Goal: Transaction & Acquisition: Obtain resource

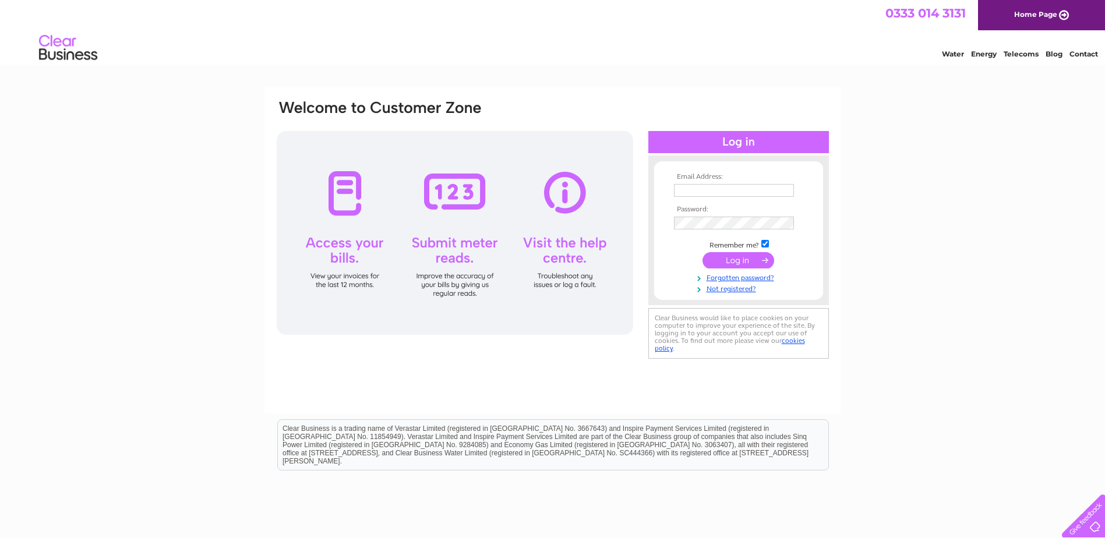
type input "[PERSON_NAME][EMAIL_ADDRESS][PERSON_NAME][DOMAIN_NAME]"
click at [740, 259] on input "submit" at bounding box center [738, 260] width 72 height 16
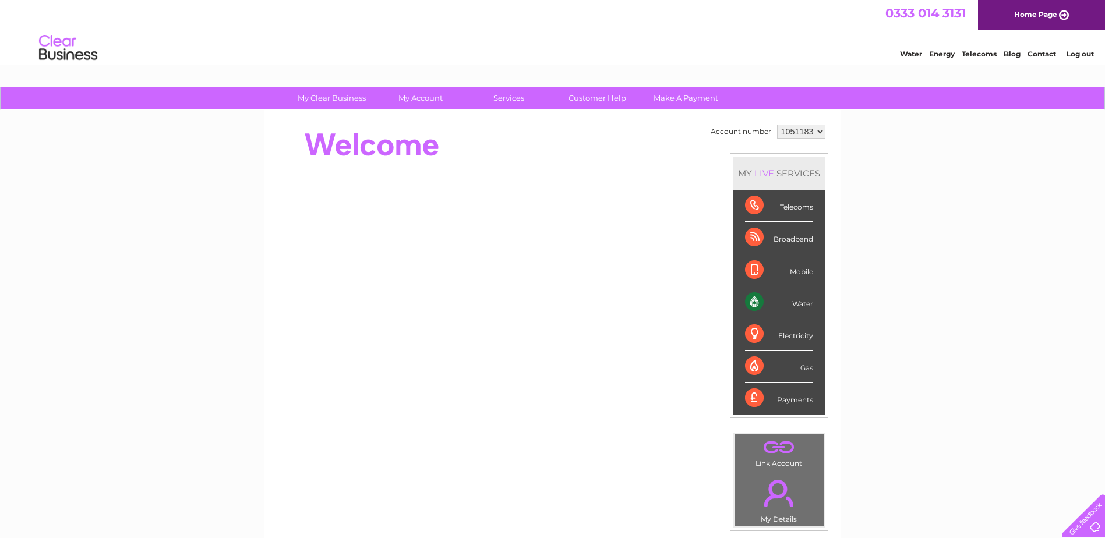
click at [769, 300] on div "Water" at bounding box center [779, 302] width 68 height 32
click at [747, 300] on div "Water" at bounding box center [779, 302] width 68 height 32
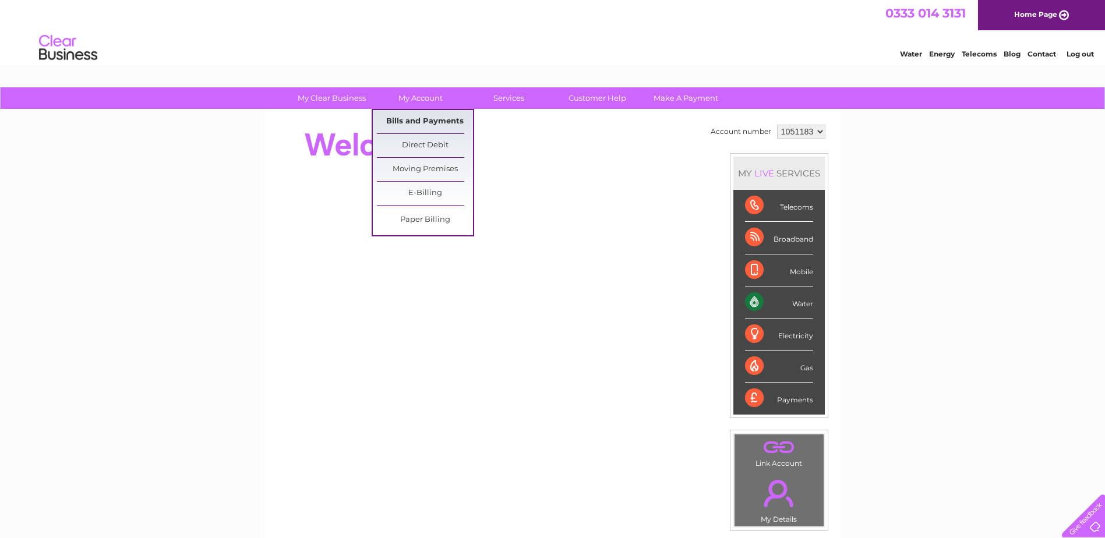
click at [408, 119] on link "Bills and Payments" at bounding box center [425, 121] width 96 height 23
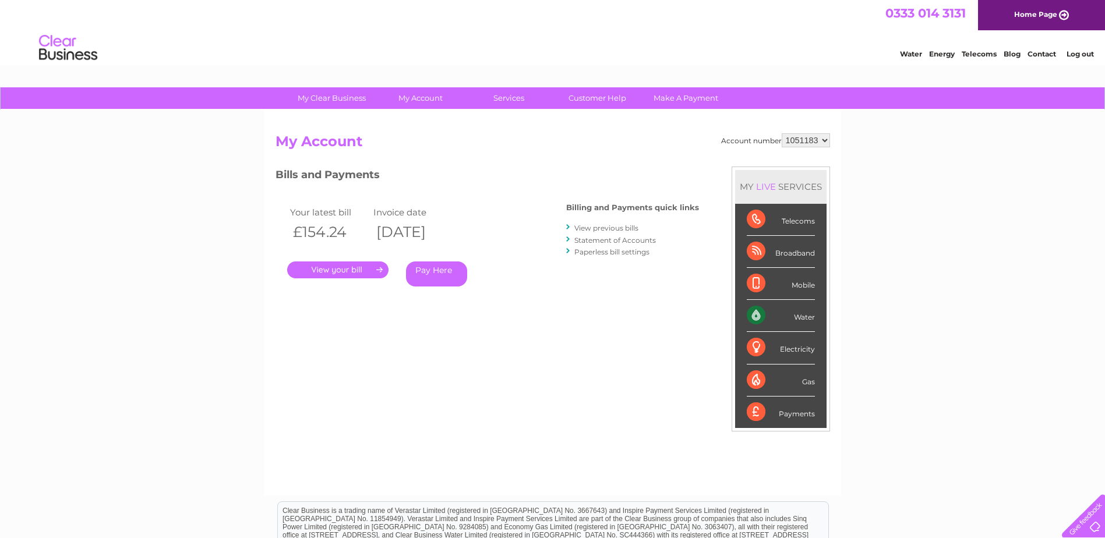
click at [349, 270] on link "." at bounding box center [337, 269] width 101 height 17
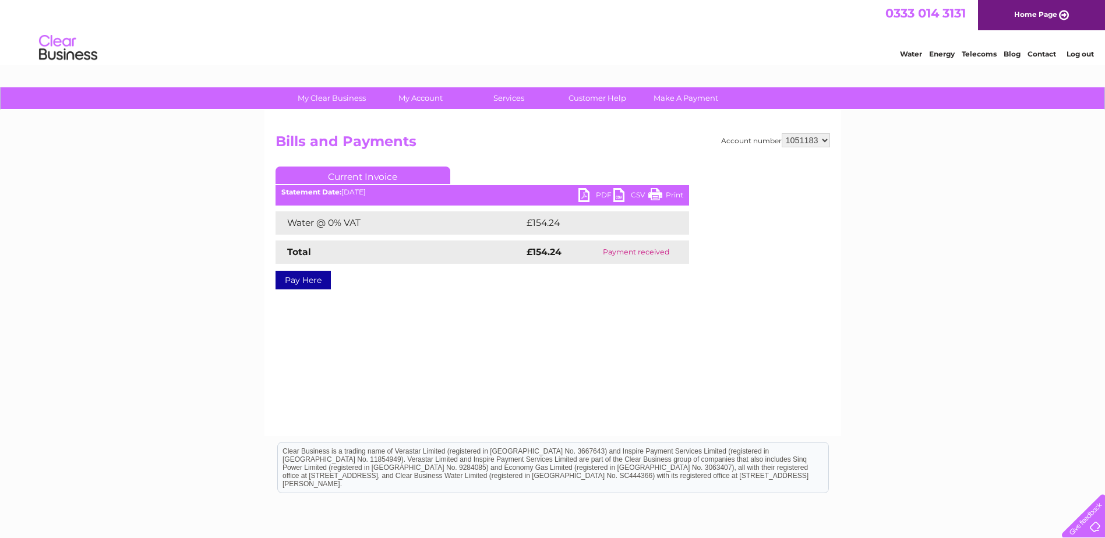
click at [599, 196] on link "PDF" at bounding box center [595, 196] width 35 height 17
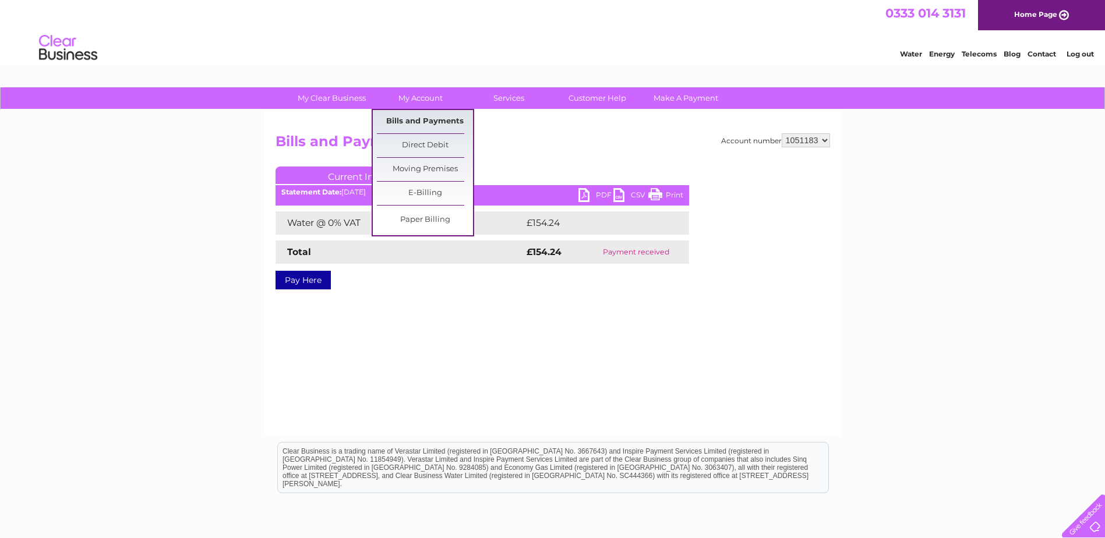
click at [431, 123] on link "Bills and Payments" at bounding box center [425, 121] width 96 height 23
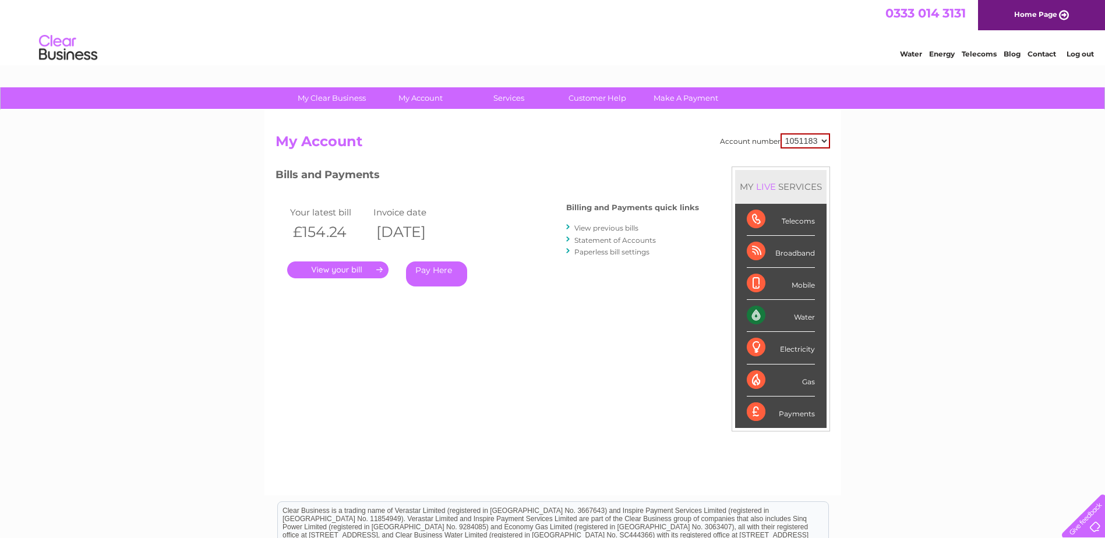
click at [609, 225] on link "View previous bills" at bounding box center [606, 228] width 64 height 9
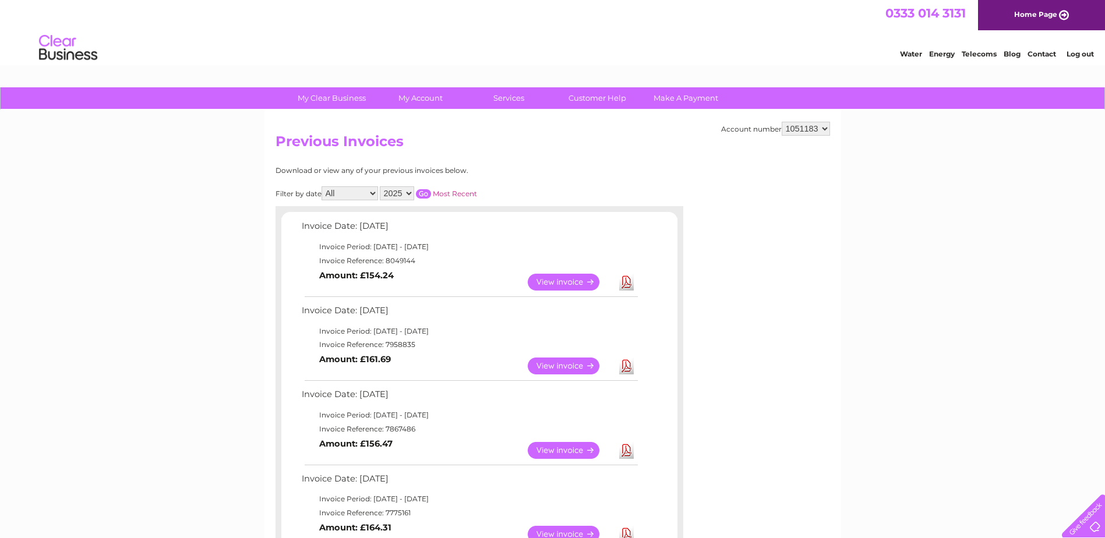
click at [627, 364] on link "Download" at bounding box center [626, 366] width 15 height 17
click at [622, 452] on link "Download" at bounding box center [626, 450] width 15 height 17
